Goal: Check status

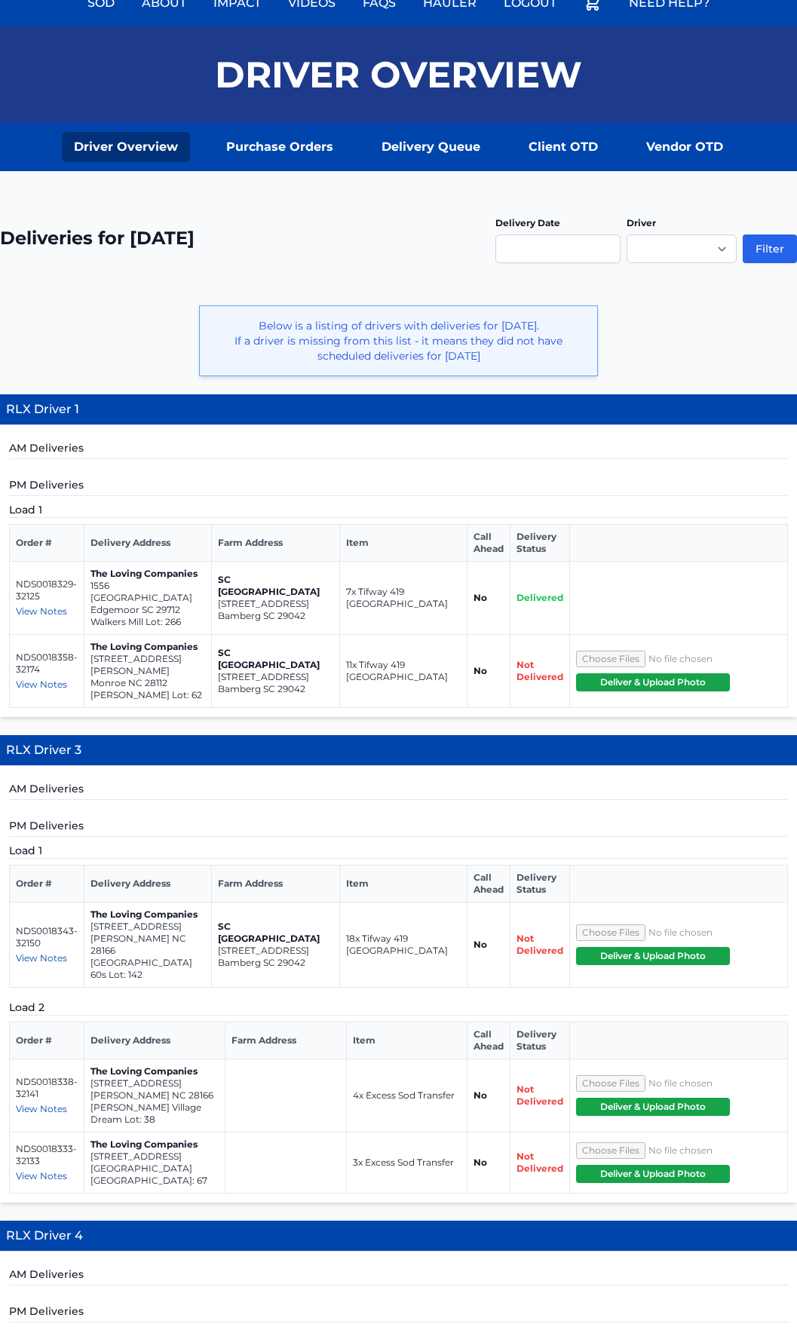
scroll to position [109, 0]
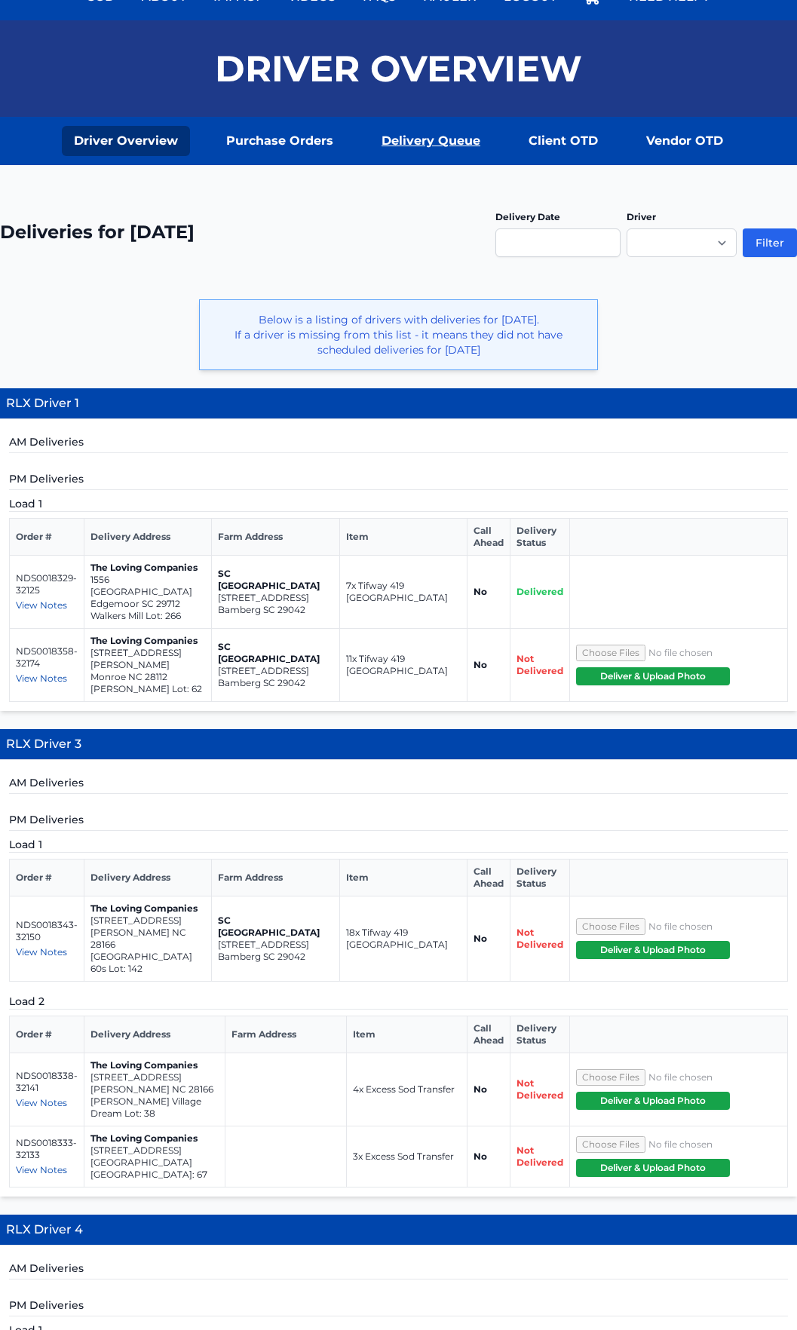
click at [395, 129] on link "Delivery Queue" at bounding box center [430, 141] width 123 height 30
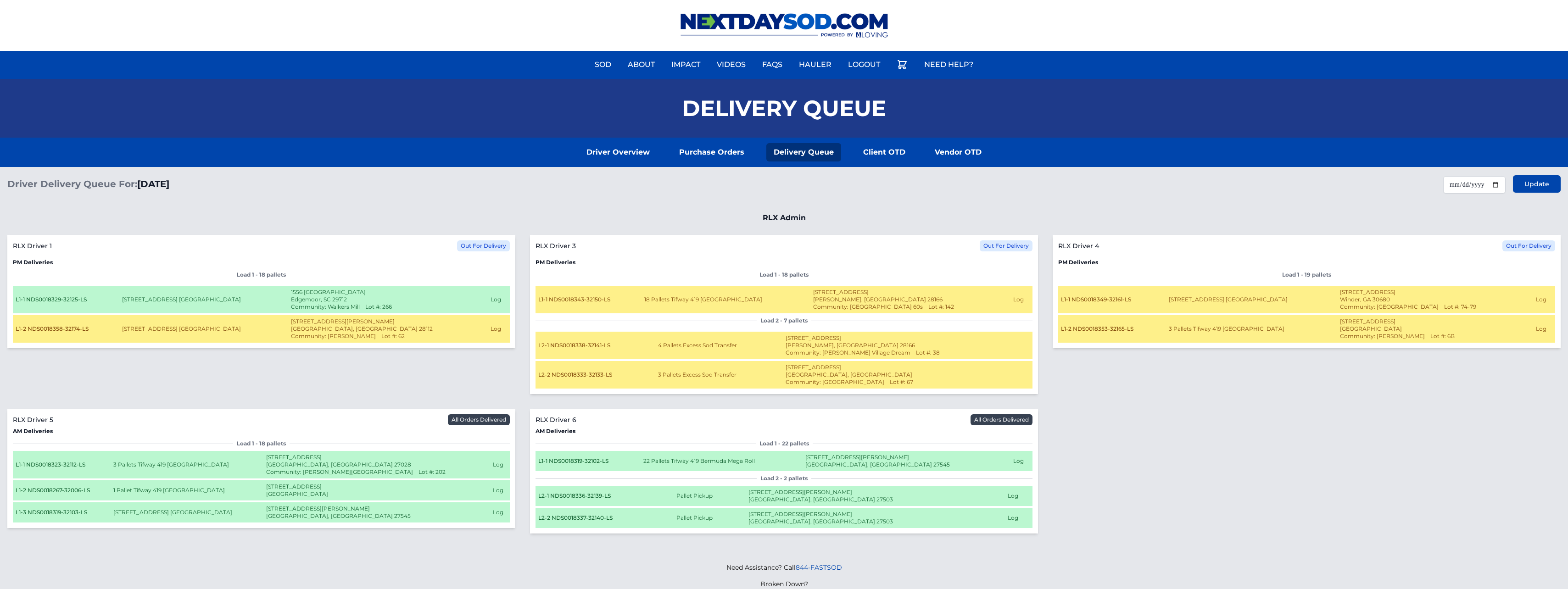
click at [488, 301] on td "Log Delivery Timestamps In Route to Farm 10:13:34 AM August 18, 2025 RLX Driver…" at bounding box center [499, 300] width 22 height 29
click at [491, 304] on td "Log Delivery Timestamps In Route to Farm 10:13:34 AM August 18, 2025 RLX Driver…" at bounding box center [499, 300] width 22 height 29
click at [491, 299] on button "Log" at bounding box center [495, 299] width 10 height 7
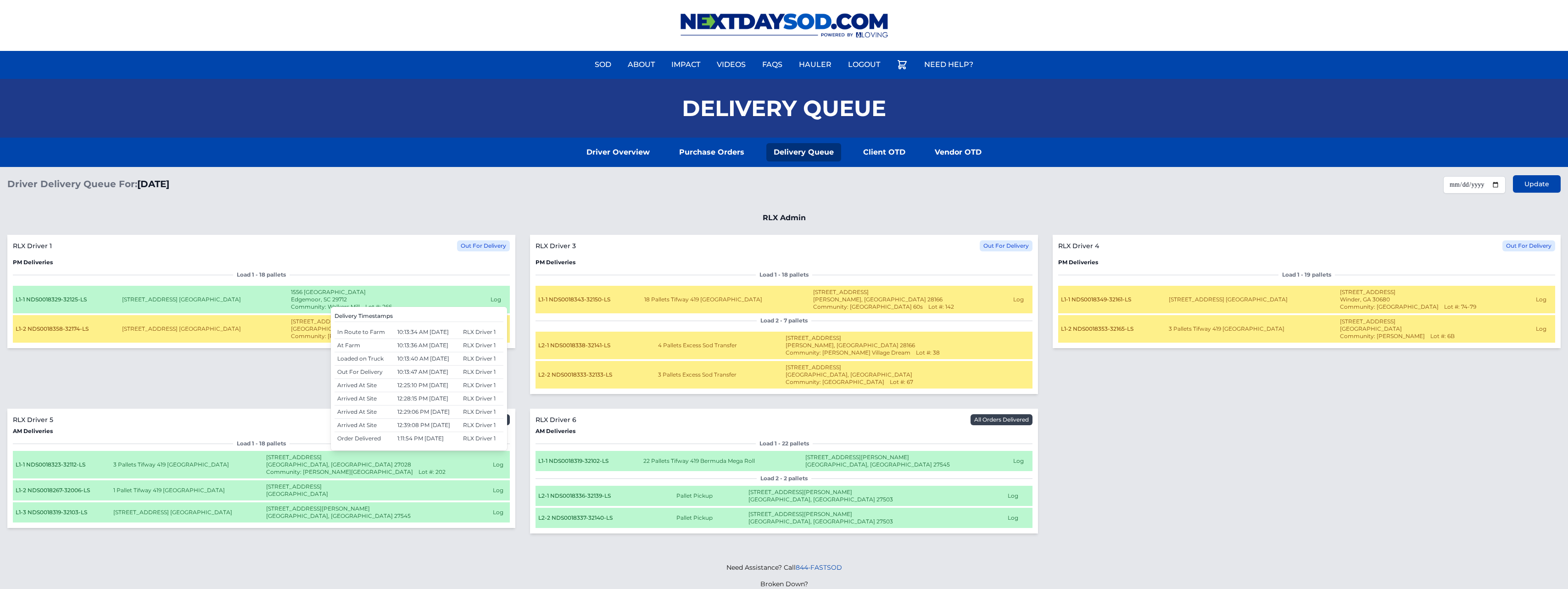
click at [491, 299] on button "Log" at bounding box center [495, 299] width 10 height 7
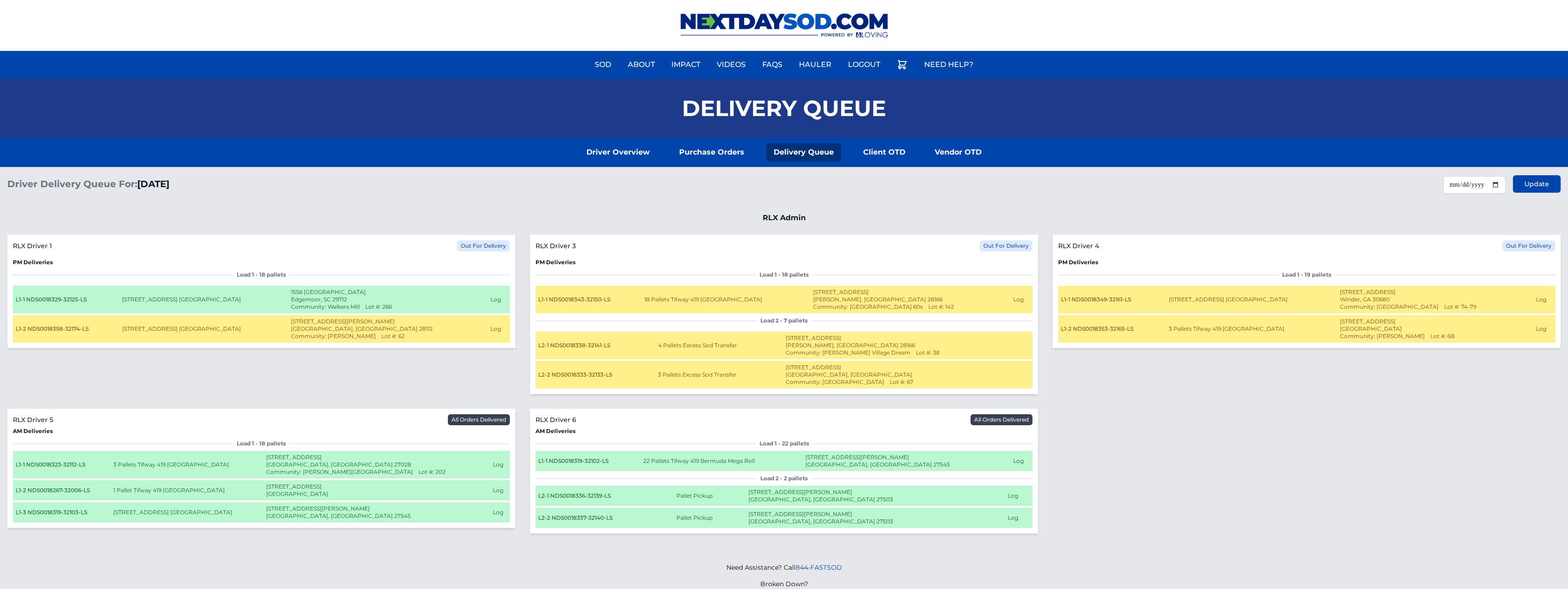
click at [491, 467] on button "Log" at bounding box center [498, 465] width 10 height 7
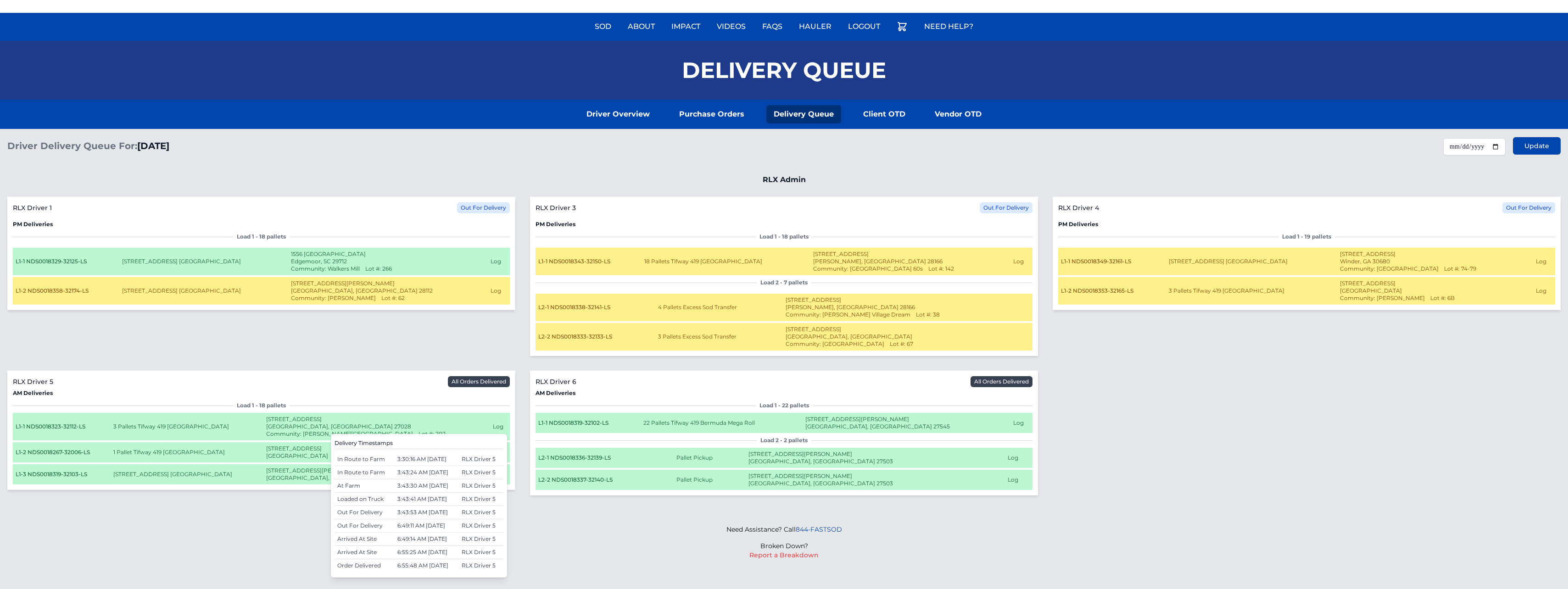
scroll to position [92, 0]
click at [491, 506] on td "RLX Driver 5" at bounding box center [481, 513] width 44 height 13
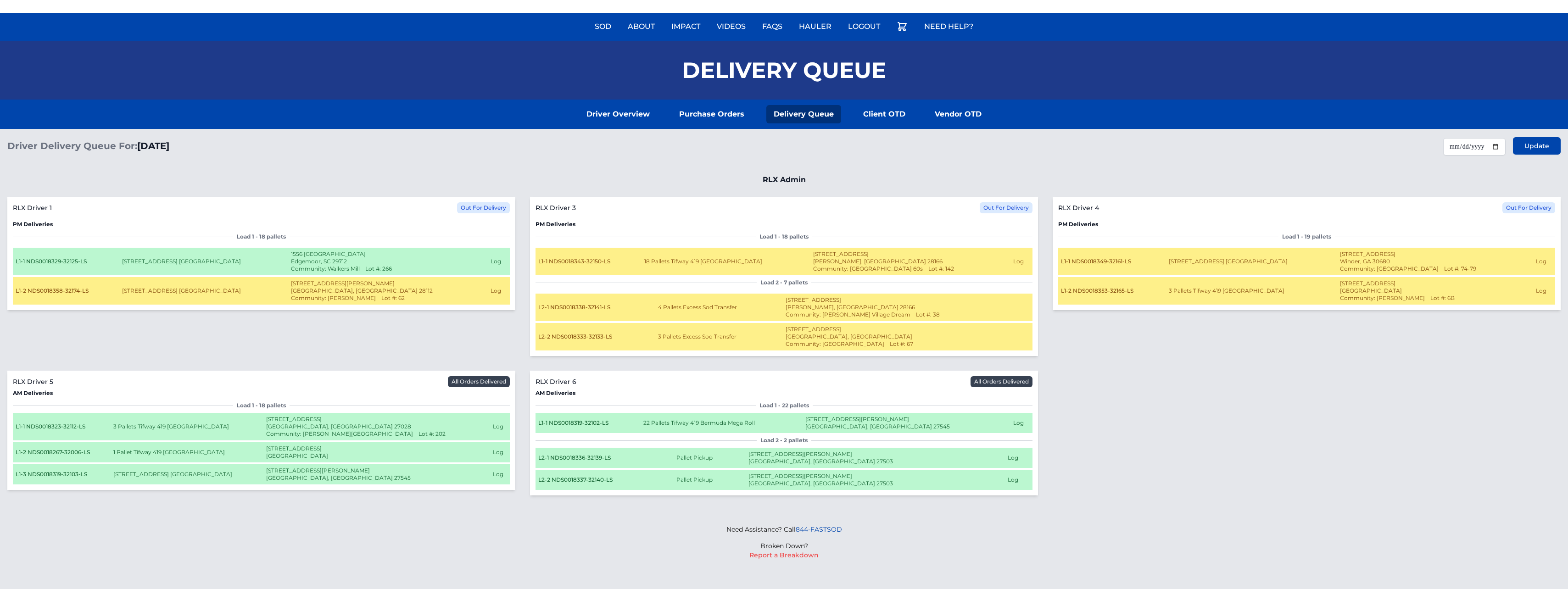
click at [491, 424] on button "Log" at bounding box center [1018, 423] width 10 height 7
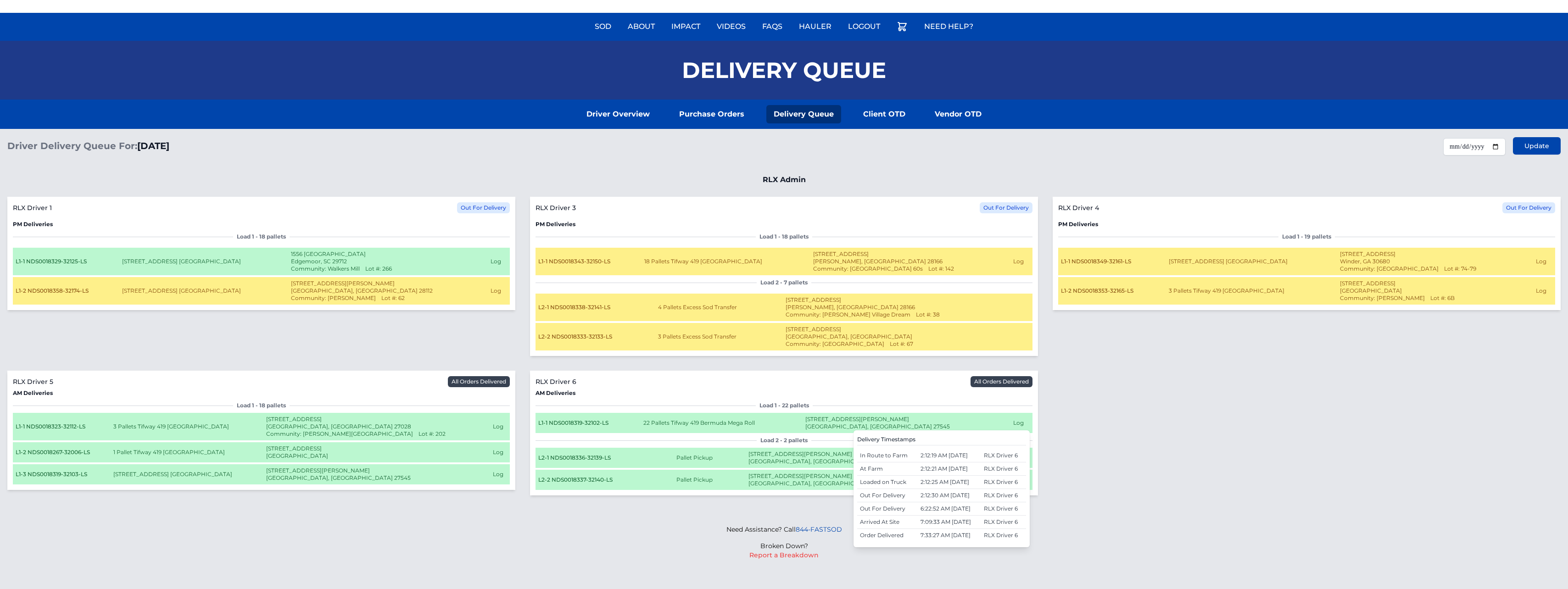
scroll to position [47, 0]
drag, startPoint x: 1547, startPoint y: 249, endPoint x: 1542, endPoint y: 252, distance: 5.8
click at [491, 258] on div "Log" at bounding box center [1544, 262] width 16 height 7
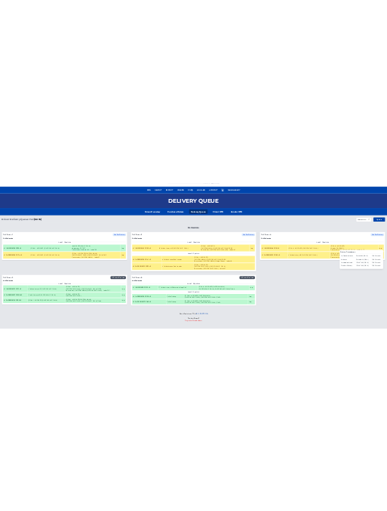
scroll to position [63, 0]
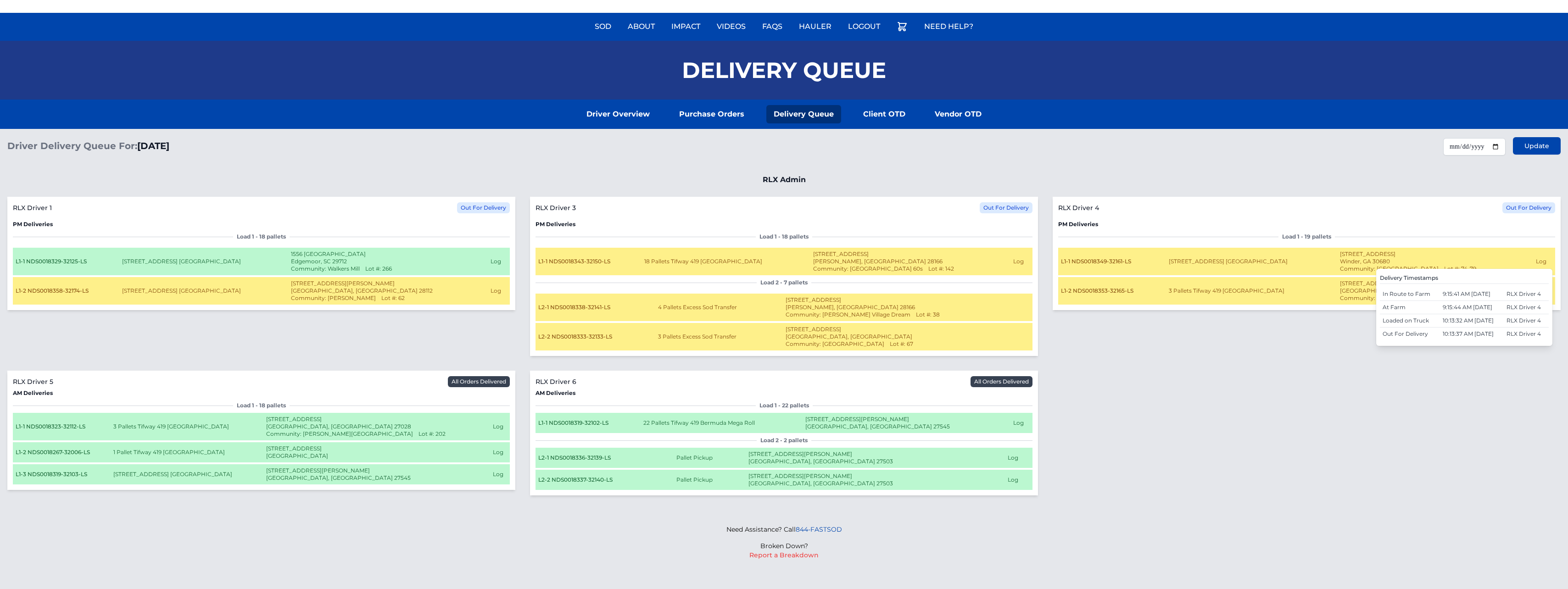
click at [491, 256] on td "310 Rydal Way Winder, GA 30680 Community: Rivington Walk Lot #: 74-79" at bounding box center [1435, 262] width 195 height 29
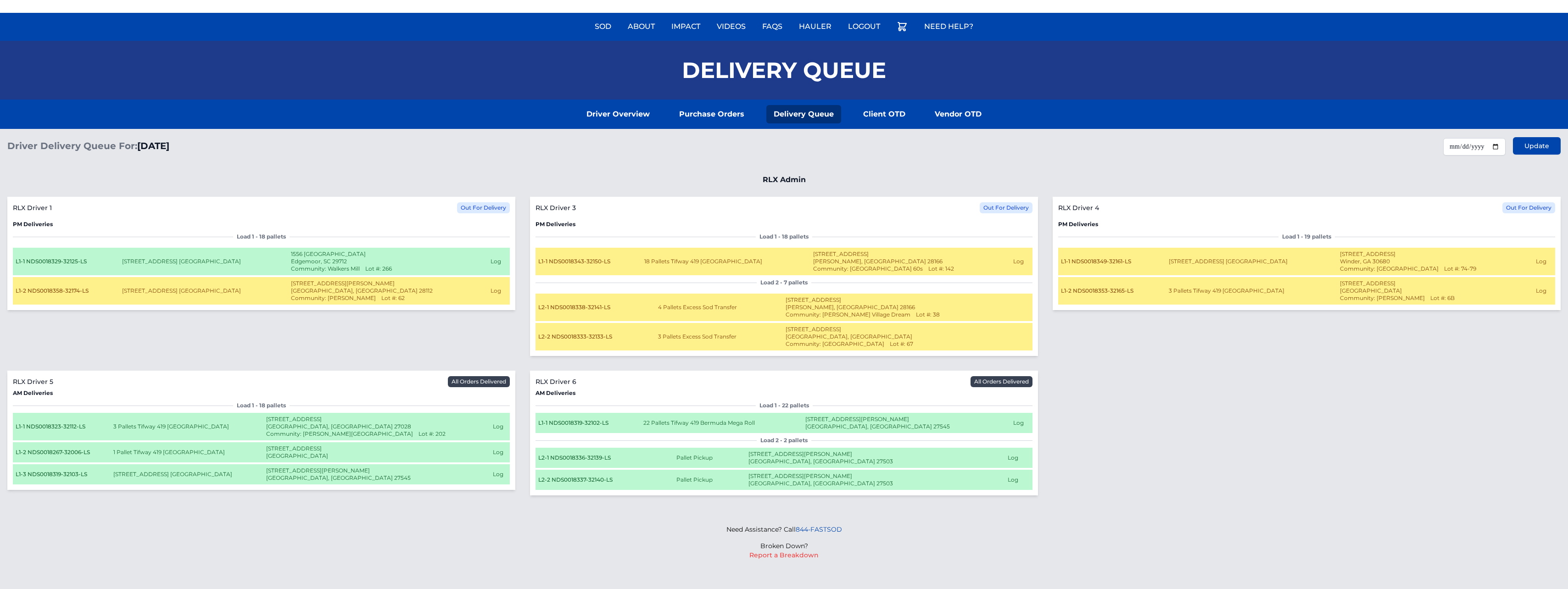
click at [491, 263] on button "Log" at bounding box center [1541, 262] width 10 height 7
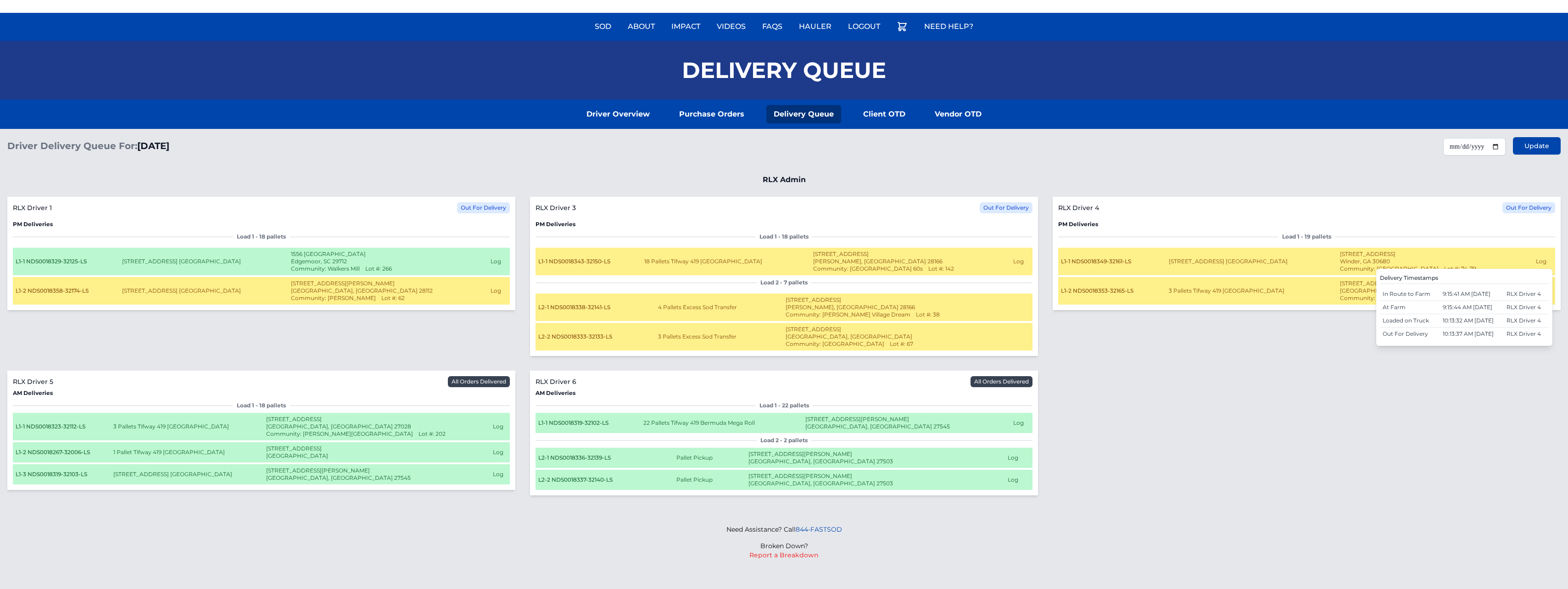
click at [491, 263] on button "Log" at bounding box center [1541, 262] width 10 height 7
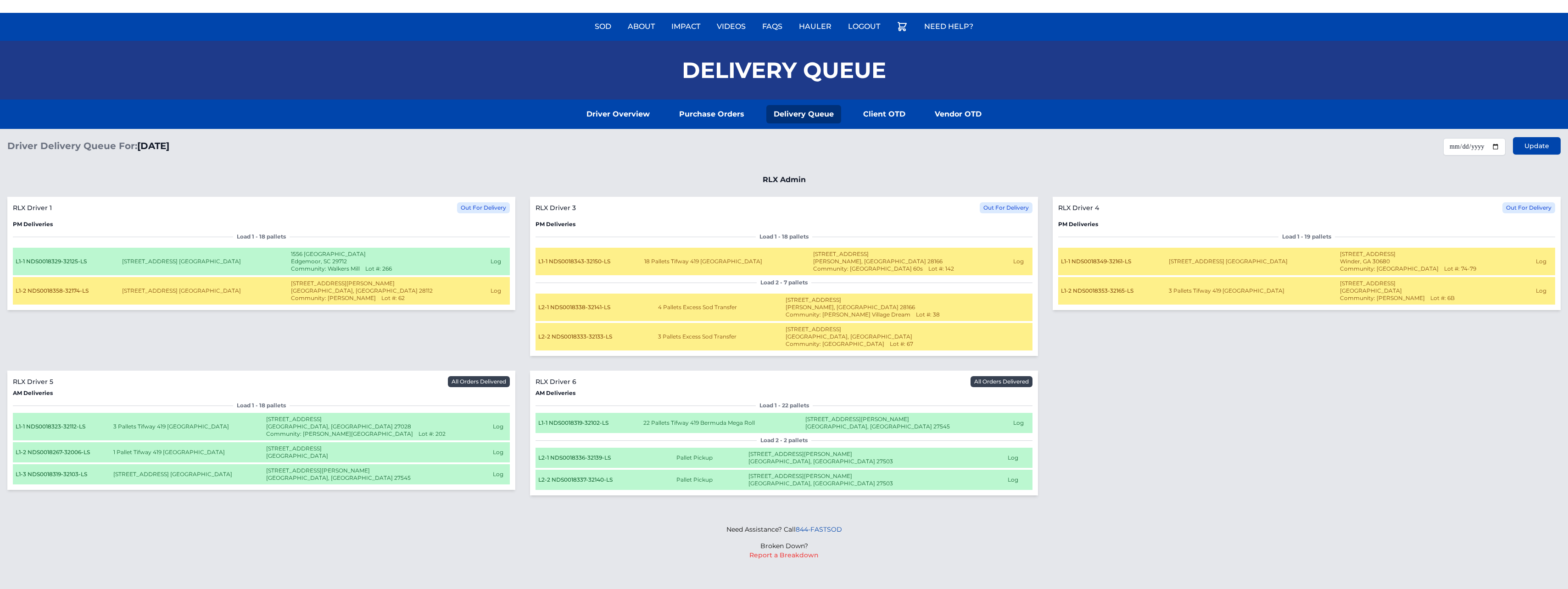
click at [491, 263] on button "Log" at bounding box center [1018, 262] width 10 height 7
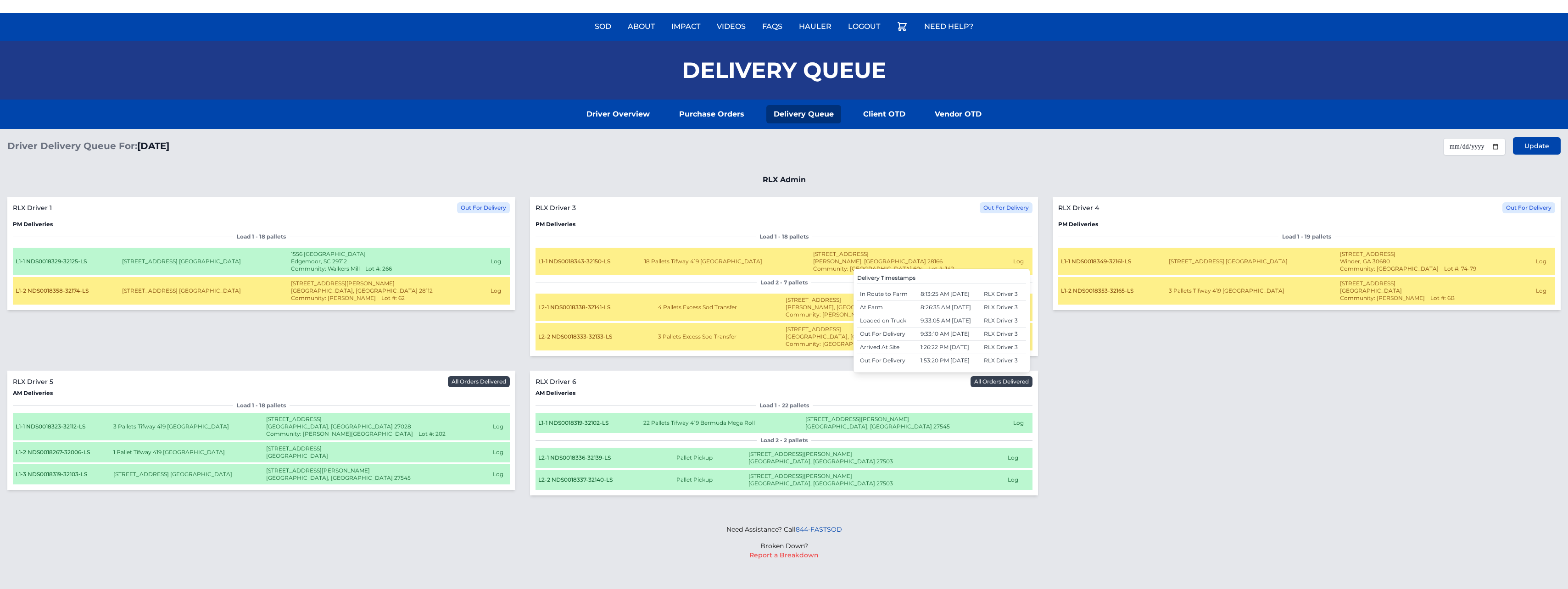
click at [491, 263] on button "Log" at bounding box center [1018, 262] width 10 height 7
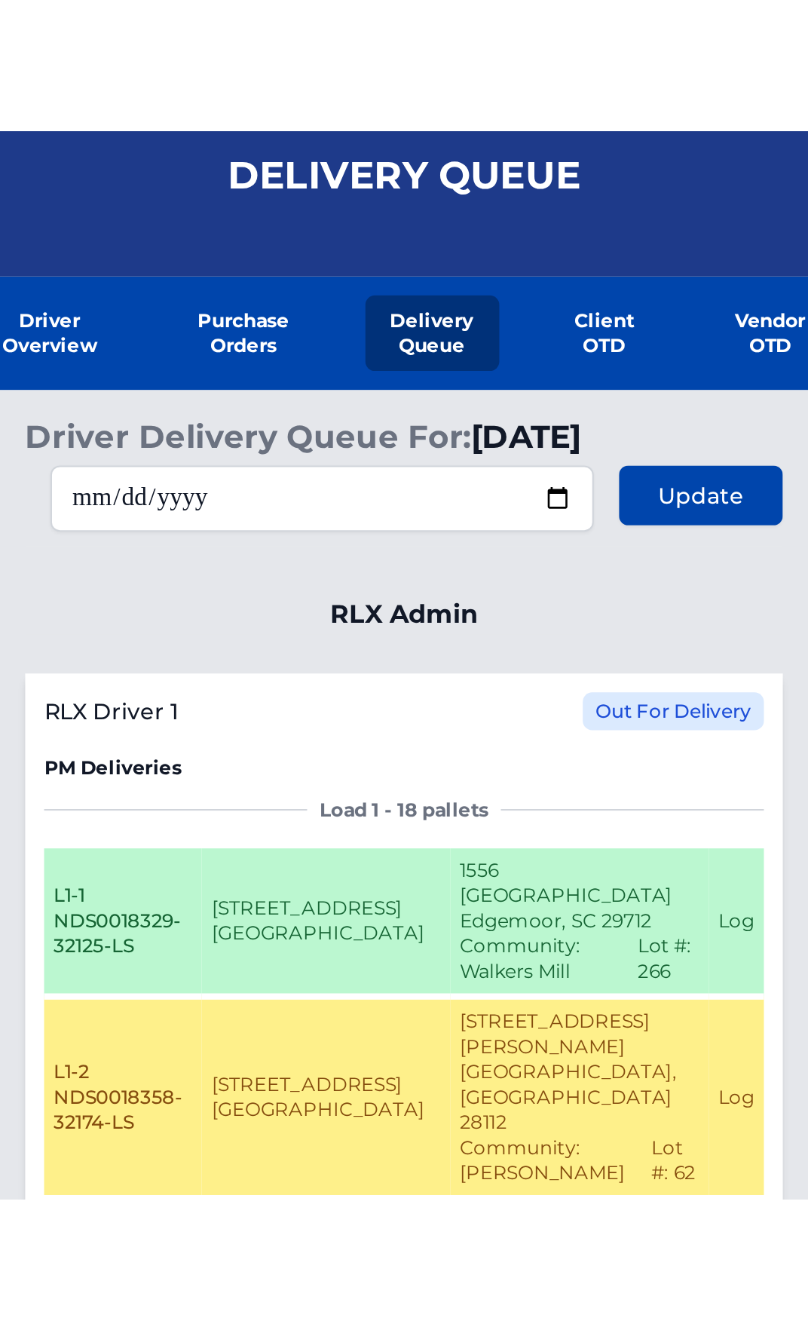
scroll to position [0, 0]
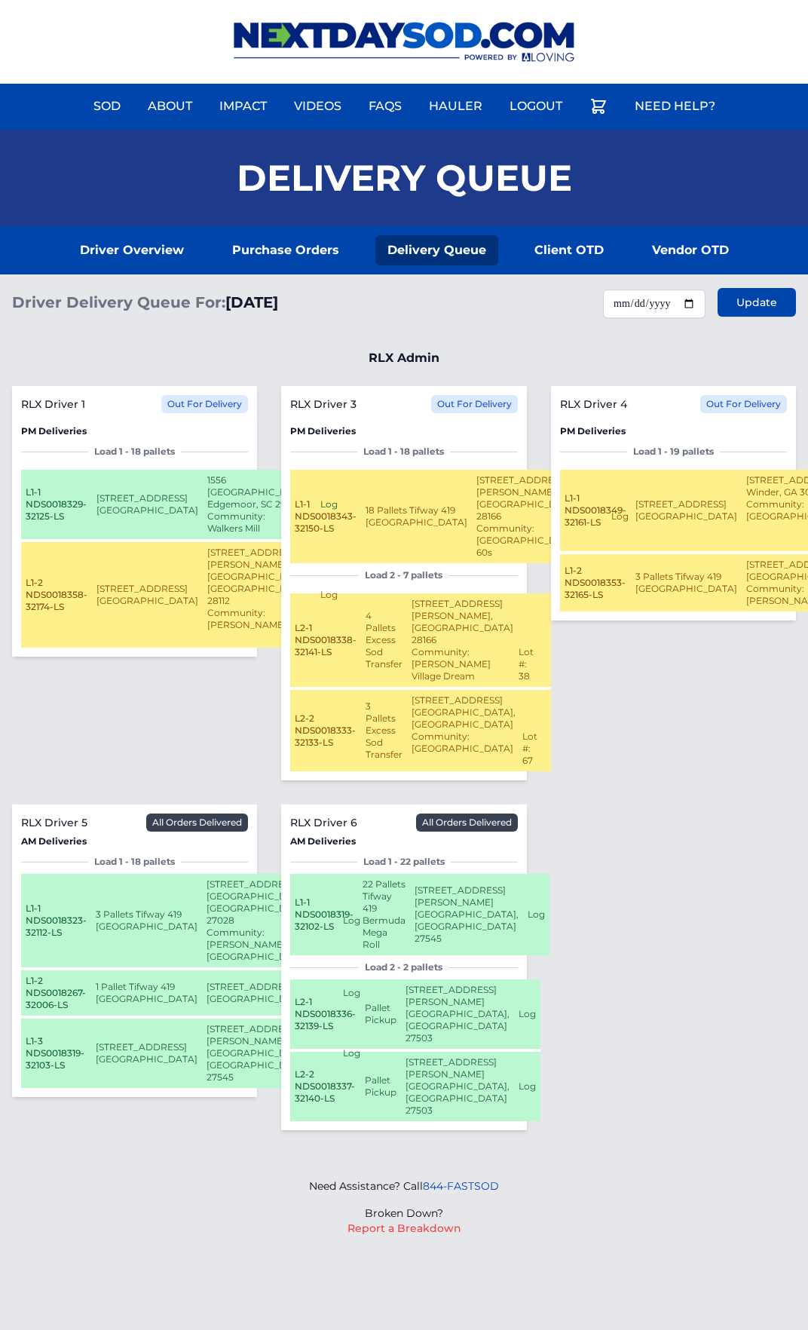
click at [519, 1008] on button "Log" at bounding box center [527, 1014] width 17 height 12
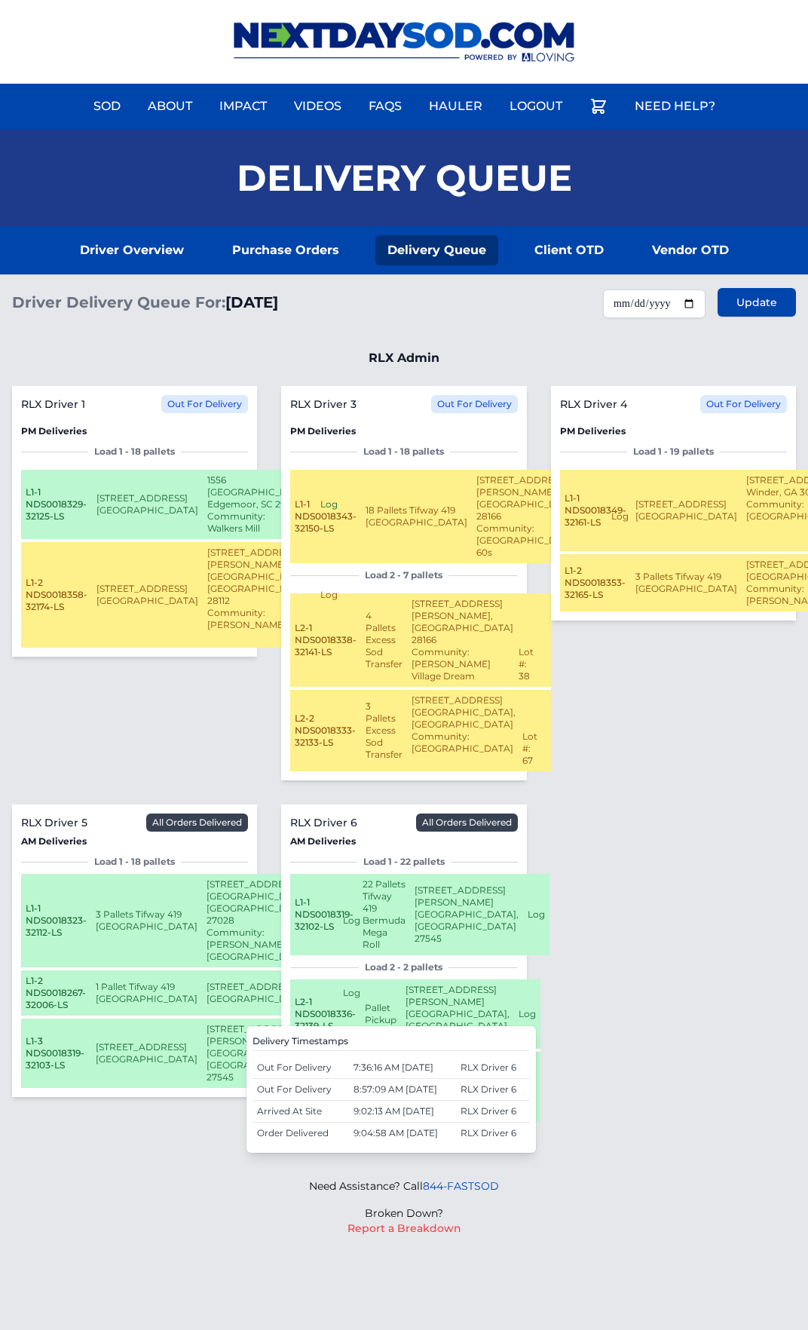
click at [519, 1008] on button "Log" at bounding box center [527, 1014] width 17 height 12
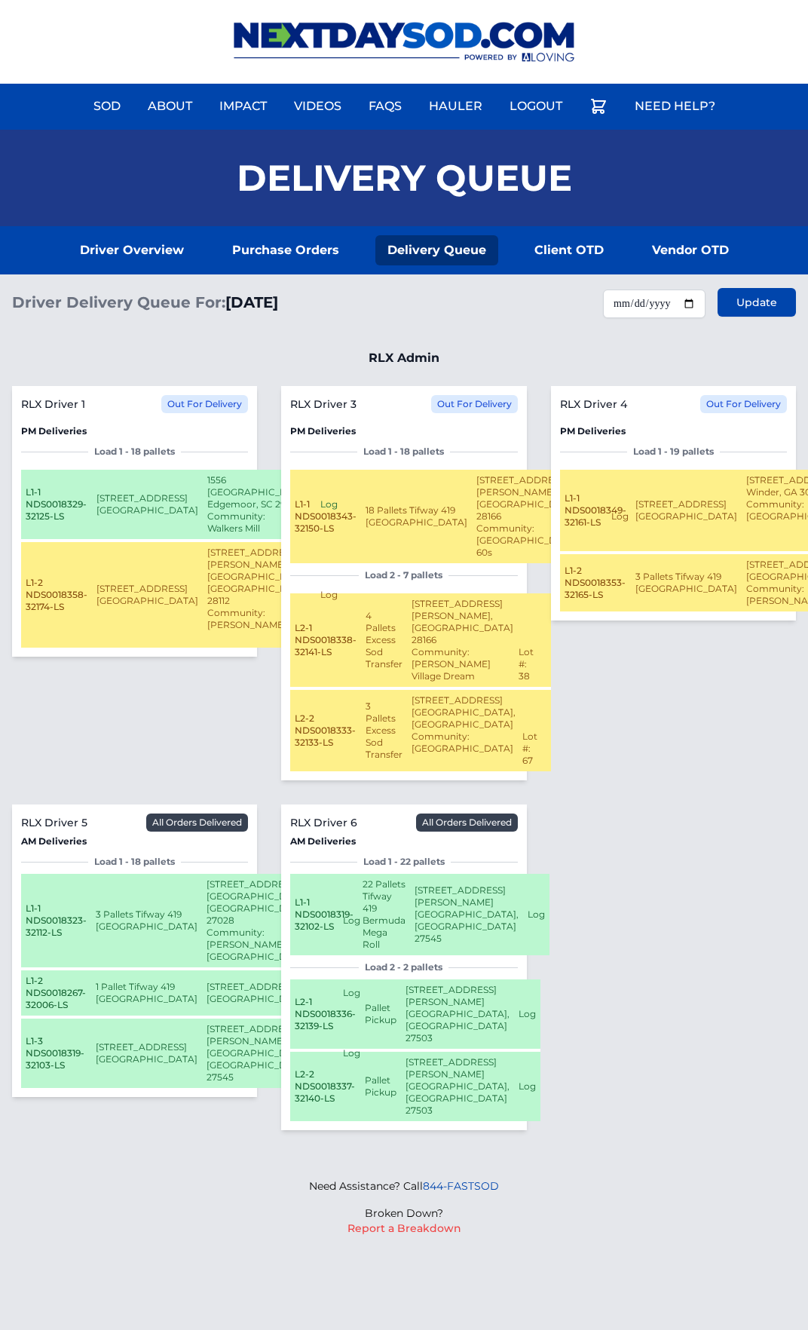
click at [528, 913] on button "Log" at bounding box center [536, 914] width 17 height 12
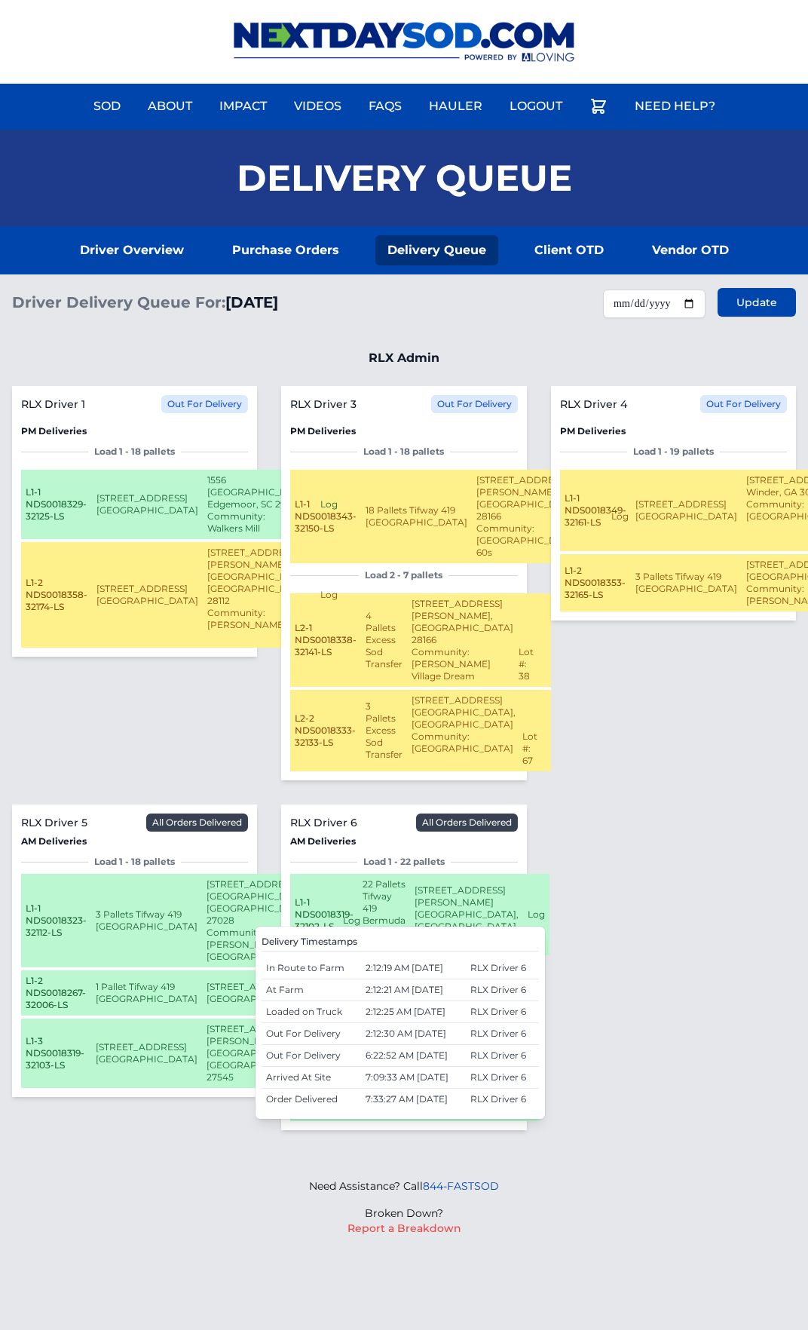
click at [528, 913] on button "Log" at bounding box center [536, 914] width 17 height 12
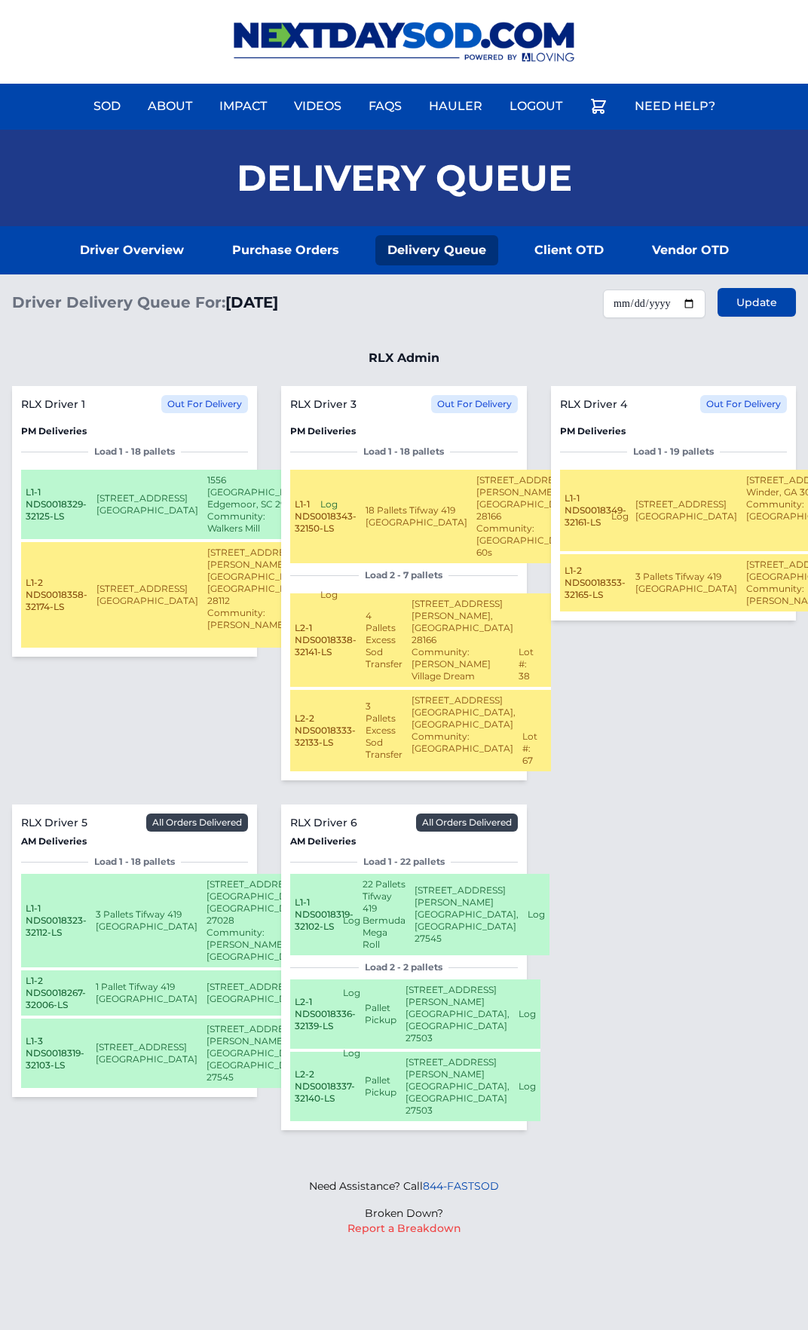
click at [519, 1008] on button "Log" at bounding box center [527, 1014] width 17 height 12
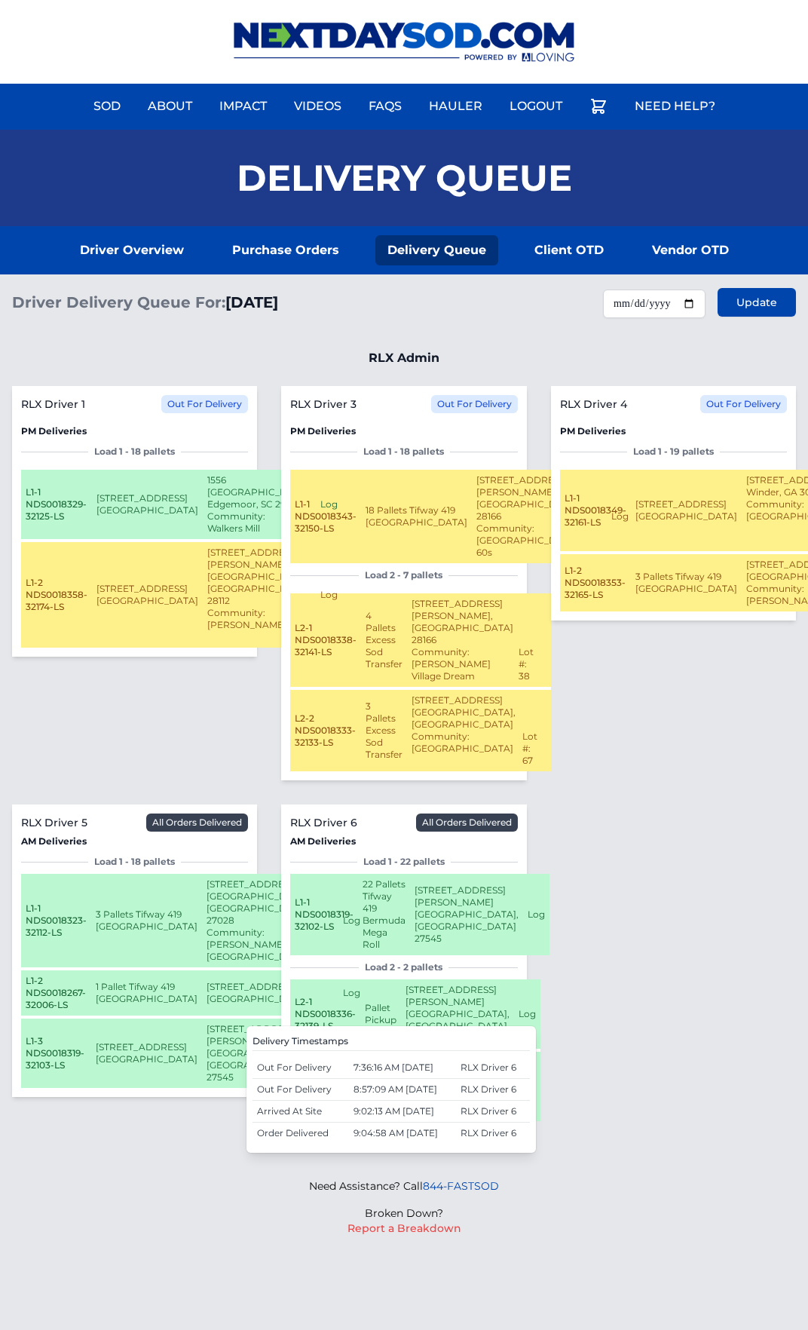
click at [519, 1008] on button "Log" at bounding box center [527, 1014] width 17 height 12
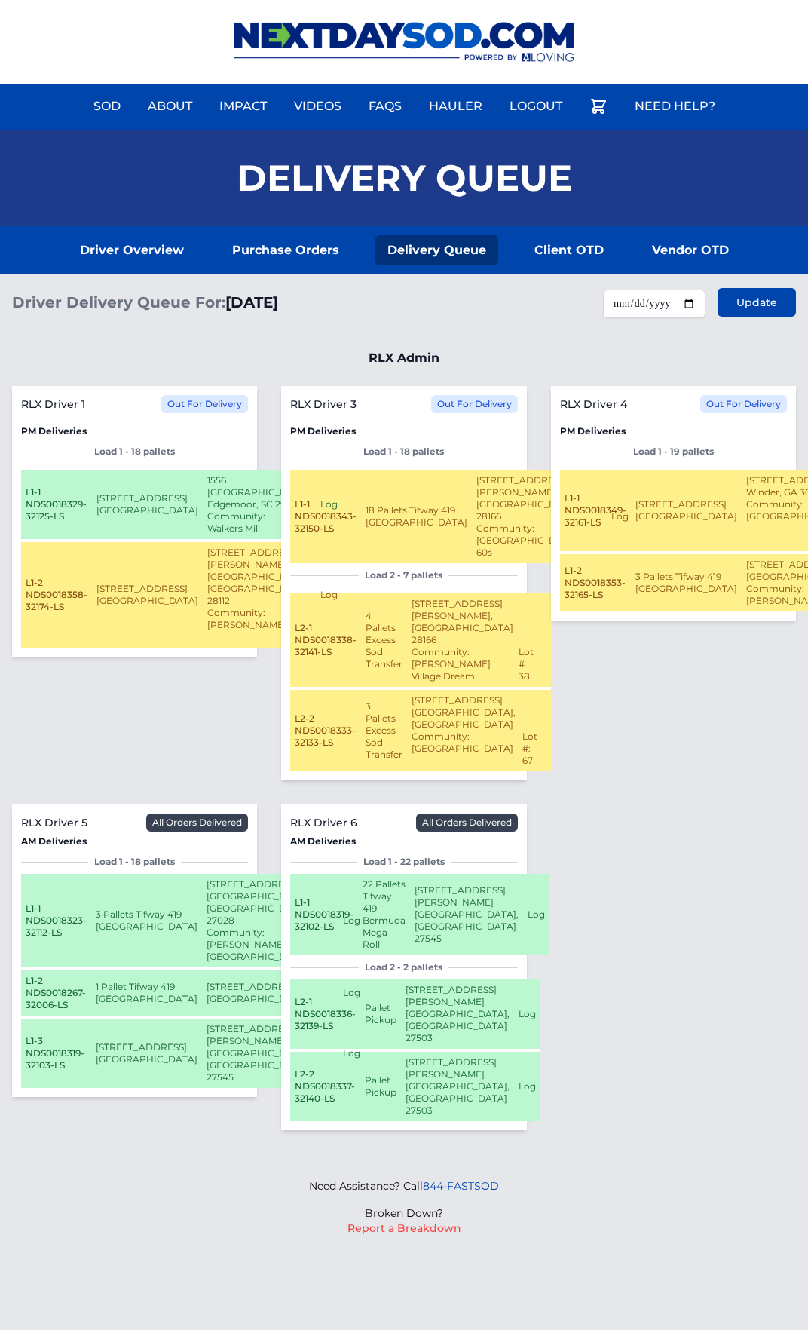
click at [519, 1080] on button "Log" at bounding box center [527, 1086] width 17 height 12
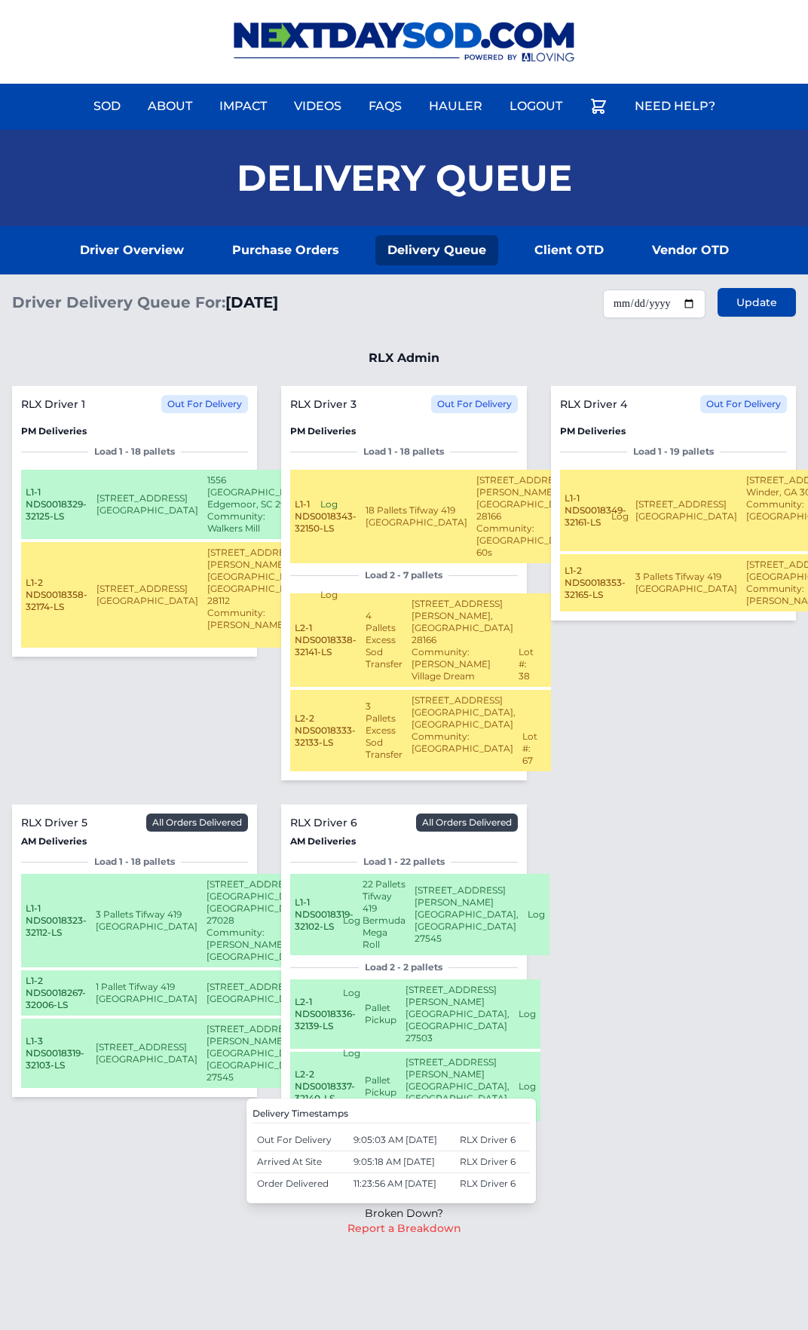
click at [519, 1080] on button "Log" at bounding box center [527, 1086] width 17 height 12
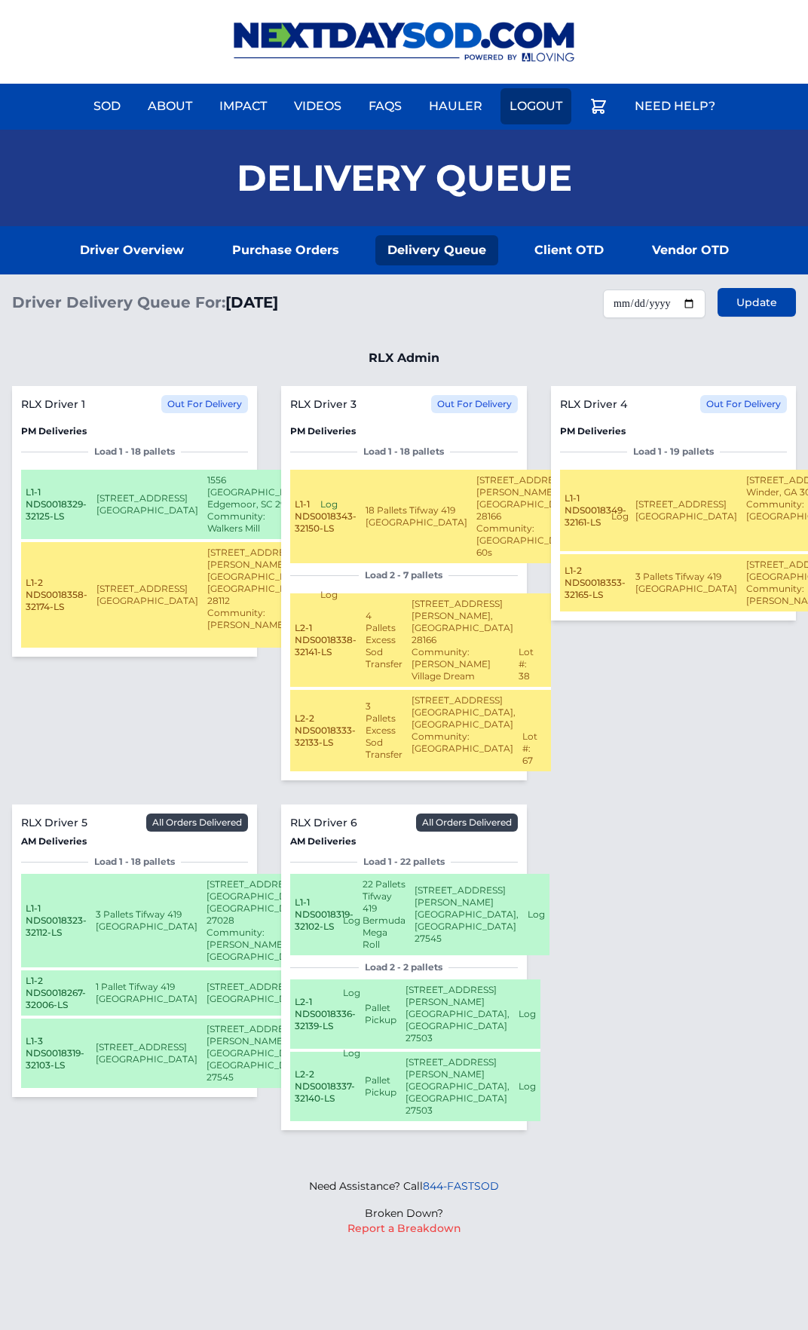
click at [531, 119] on link "Logout" at bounding box center [536, 106] width 71 height 36
